Goal: Task Accomplishment & Management: Manage account settings

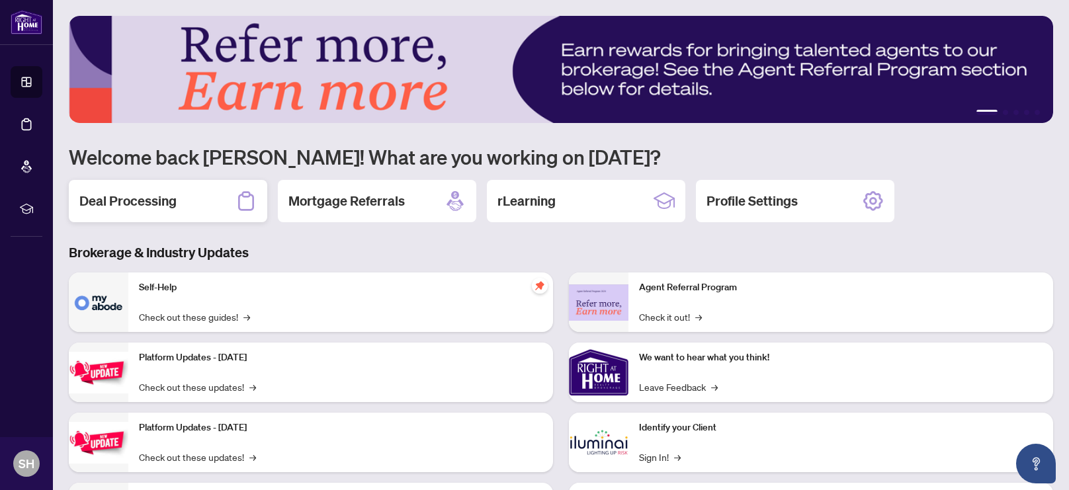
click at [132, 204] on h2 "Deal Processing" at bounding box center [127, 201] width 97 height 19
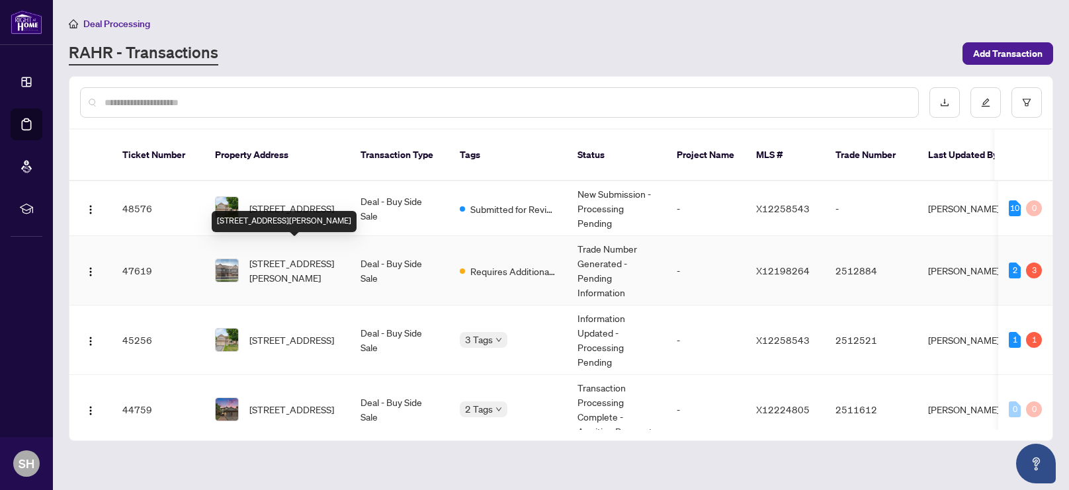
click at [330, 256] on span "[STREET_ADDRESS][PERSON_NAME]" at bounding box center [294, 270] width 90 height 29
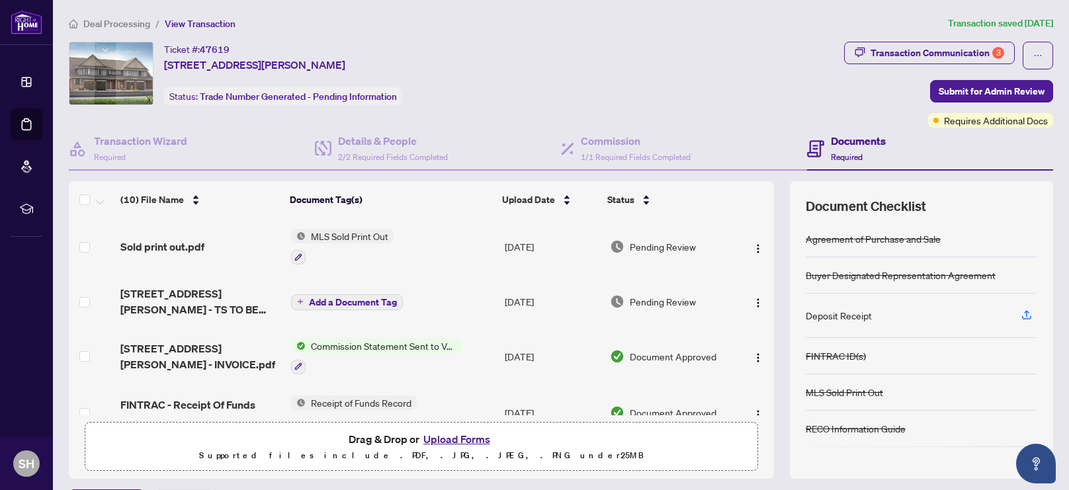
click at [458, 441] on button "Upload Forms" at bounding box center [457, 439] width 75 height 17
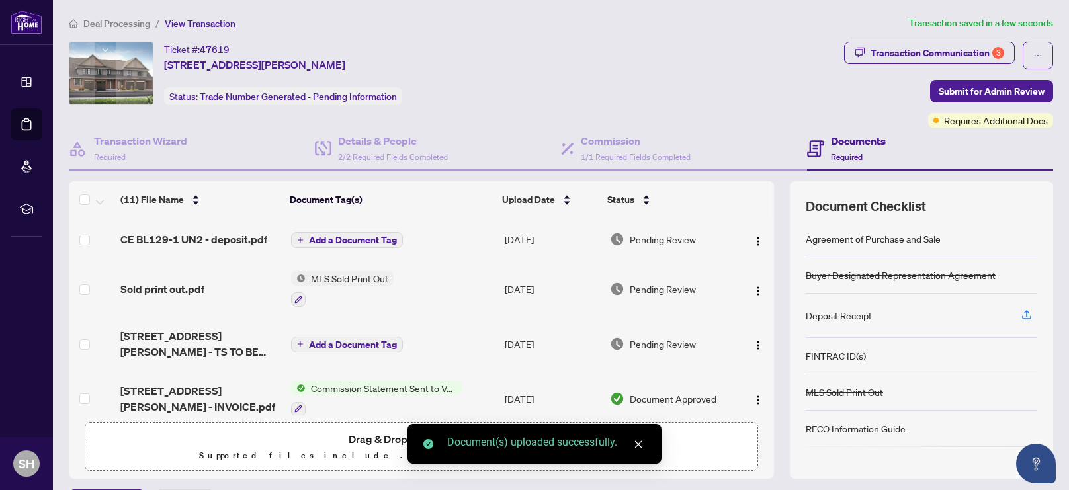
click at [370, 238] on span "Add a Document Tag" at bounding box center [353, 240] width 88 height 9
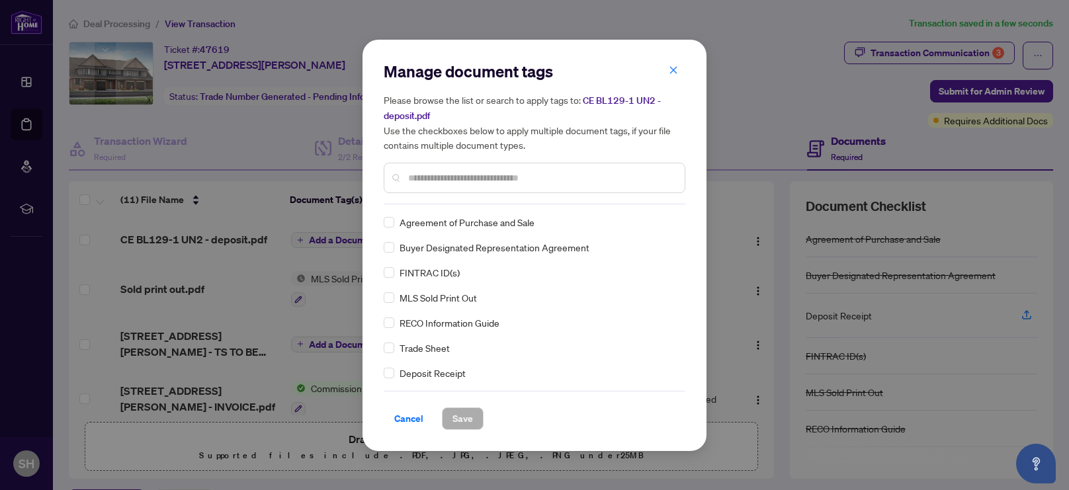
click at [434, 202] on div "Manage document tags Please browse the list or search to apply tags to: CE BL12…" at bounding box center [535, 133] width 302 height 144
click at [434, 175] on input "text" at bounding box center [541, 178] width 266 height 15
type input "****"
click at [460, 220] on span "Deposit Receipt" at bounding box center [433, 222] width 66 height 15
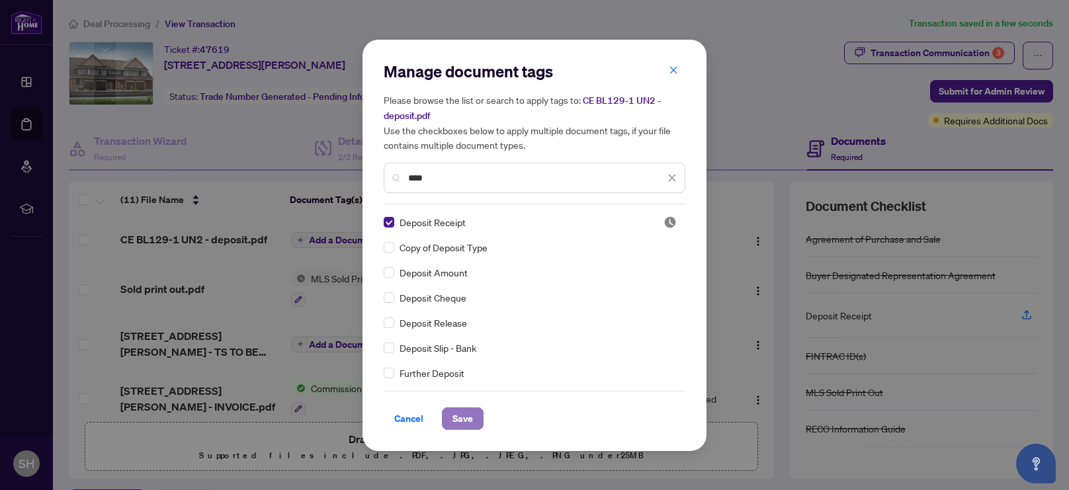
click at [474, 422] on button "Save" at bounding box center [463, 419] width 42 height 22
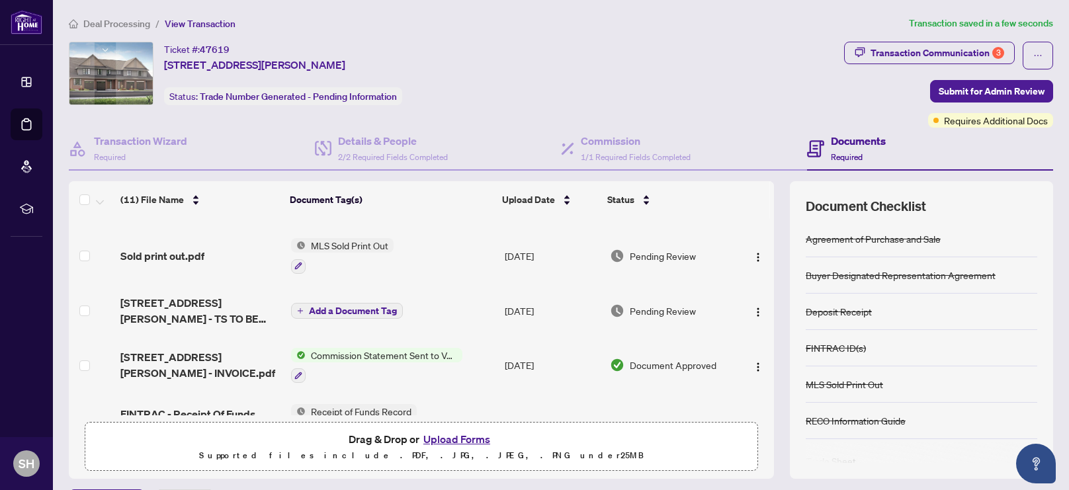
scroll to position [48, 0]
